Goal: Information Seeking & Learning: Learn about a topic

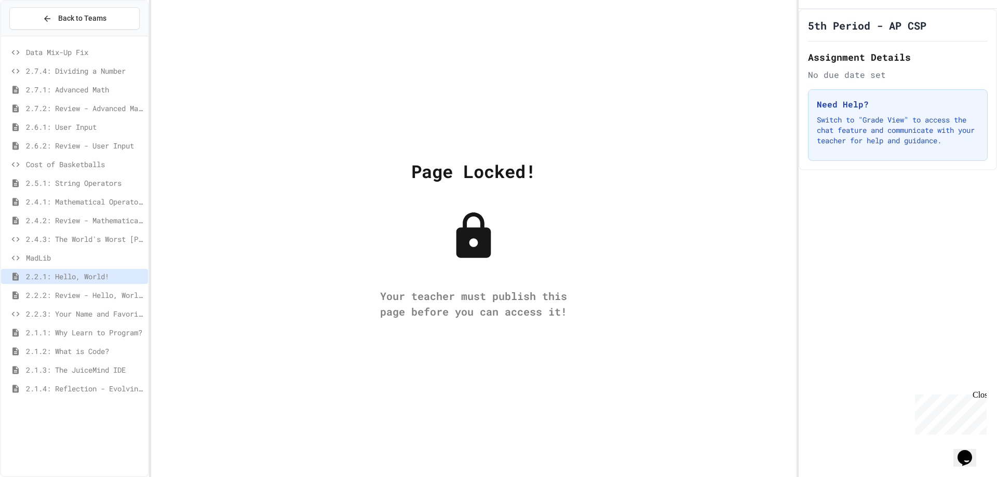
click at [103, 51] on span "Data Mix-Up Fix" at bounding box center [85, 52] width 118 height 11
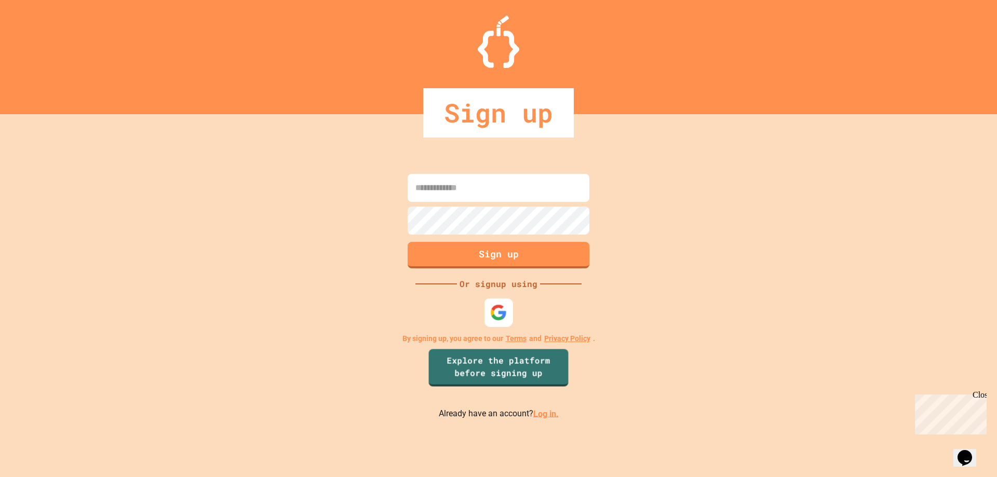
click at [503, 311] on img at bounding box center [498, 312] width 17 height 17
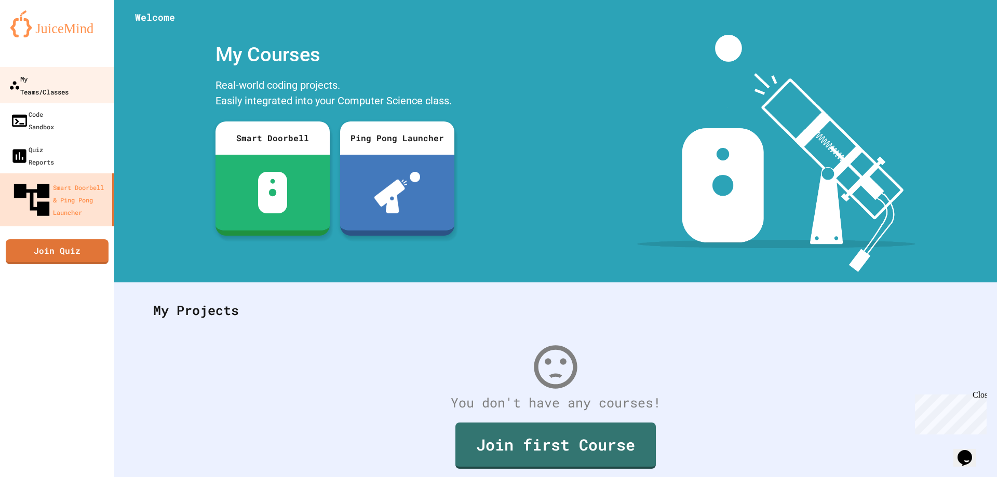
click at [69, 80] on div "My Teams/Classes" at bounding box center [39, 84] width 60 height 25
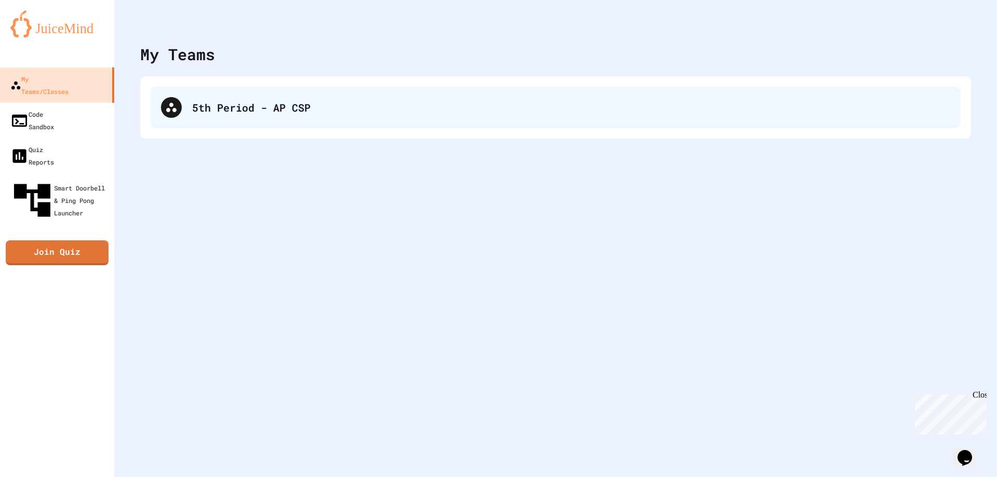
click at [189, 95] on div "5th Period - AP CSP" at bounding box center [556, 108] width 810 height 42
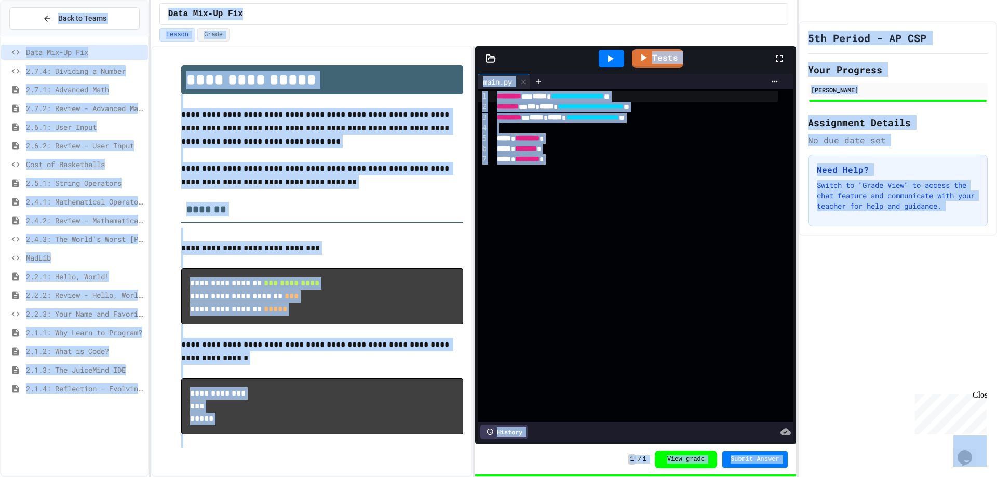
click at [111, 109] on span "2.7.2: Review - Advanced Math" at bounding box center [85, 108] width 118 height 11
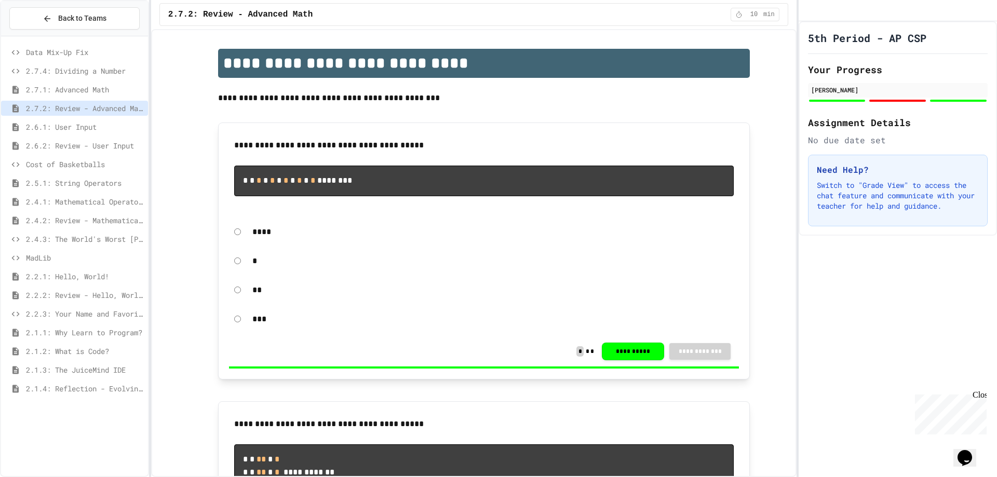
click at [104, 74] on span "2.7.4: Dividing a Number" at bounding box center [85, 70] width 118 height 11
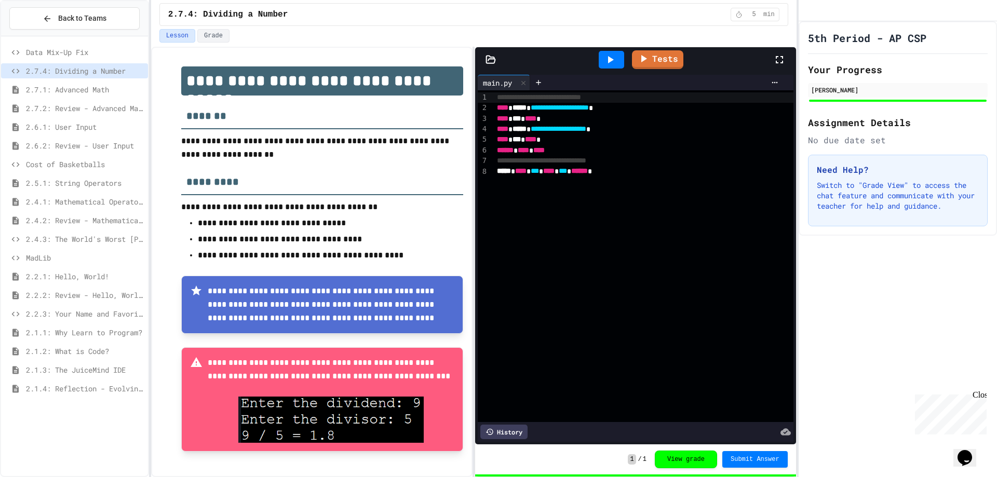
scroll to position [7, 0]
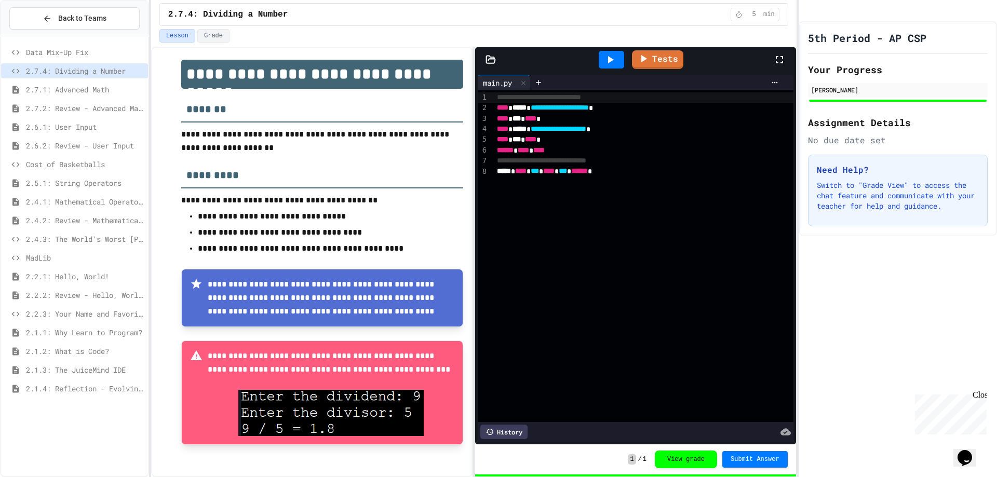
click at [95, 53] on span "Data Mix-Up Fix" at bounding box center [85, 52] width 118 height 11
